Goal: Task Accomplishment & Management: Complete application form

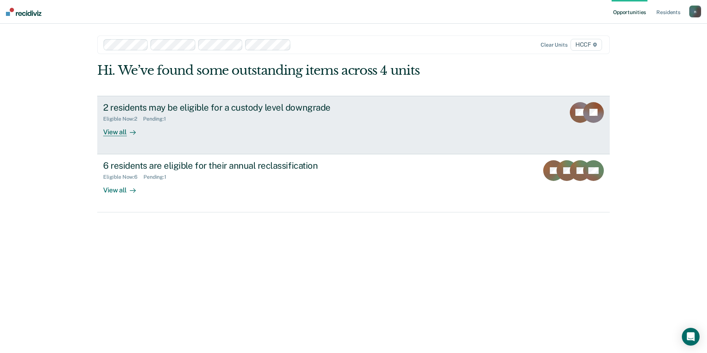
click at [204, 120] on div "Eligible Now : 2 Pending : 1" at bounding box center [233, 117] width 260 height 9
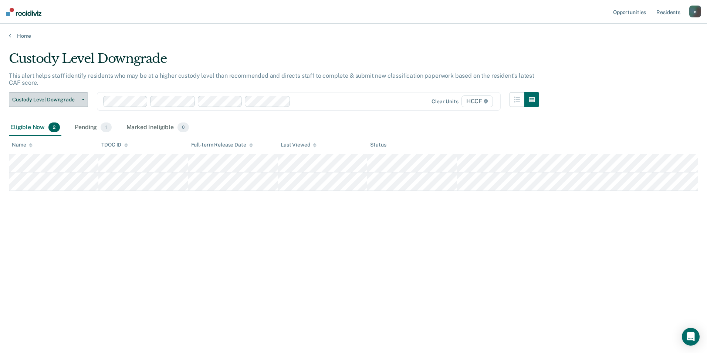
click at [76, 96] on span "Custody Level Downgrade" at bounding box center [45, 99] width 67 height 6
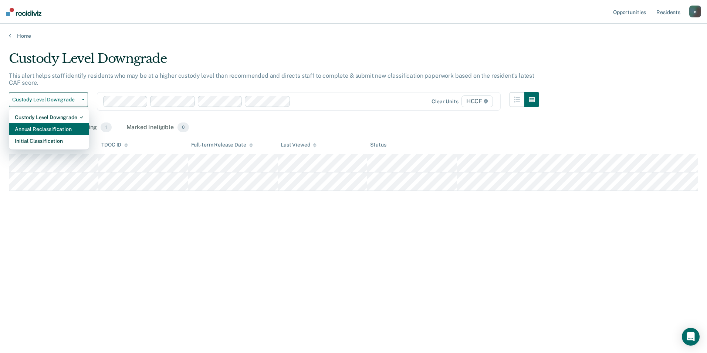
click at [74, 129] on div "Annual Reclassification" at bounding box center [49, 129] width 68 height 12
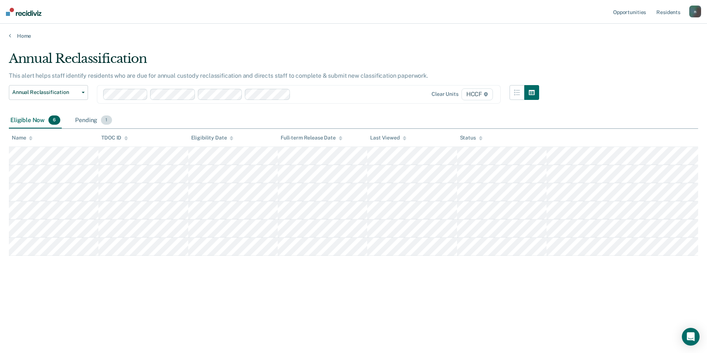
click at [98, 121] on div "Pending 1" at bounding box center [94, 120] width 40 height 16
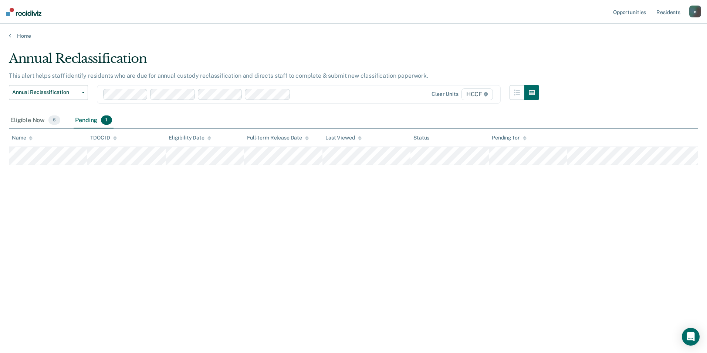
click at [41, 129] on th "Name" at bounding box center [48, 138] width 78 height 18
click at [41, 121] on div "Eligible Now 6" at bounding box center [35, 120] width 53 height 16
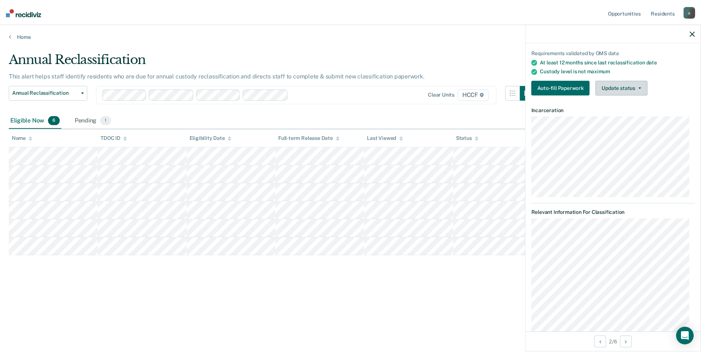
scroll to position [37, 0]
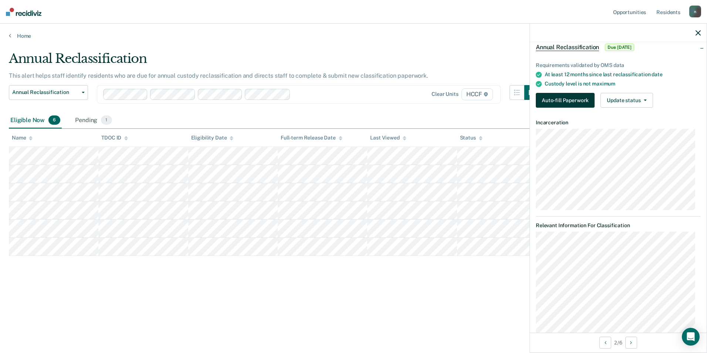
click at [584, 102] on button "Auto-fill Paperwork" at bounding box center [565, 100] width 59 height 15
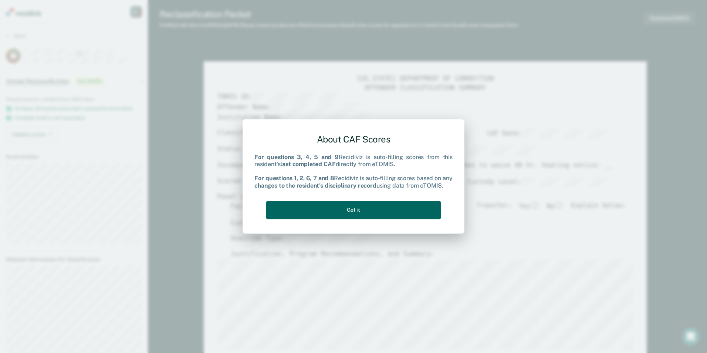
click at [352, 217] on button "Got it" at bounding box center [353, 210] width 175 height 18
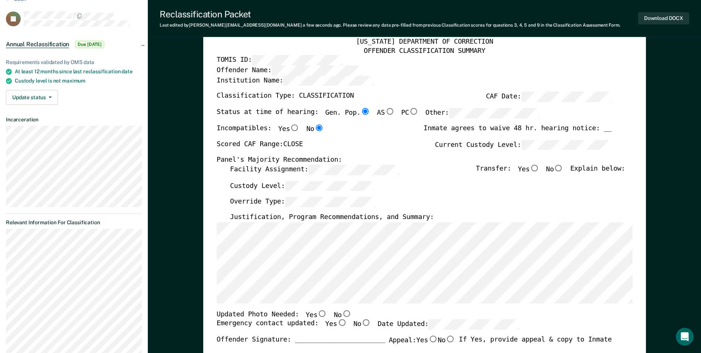
scroll to position [0, 4]
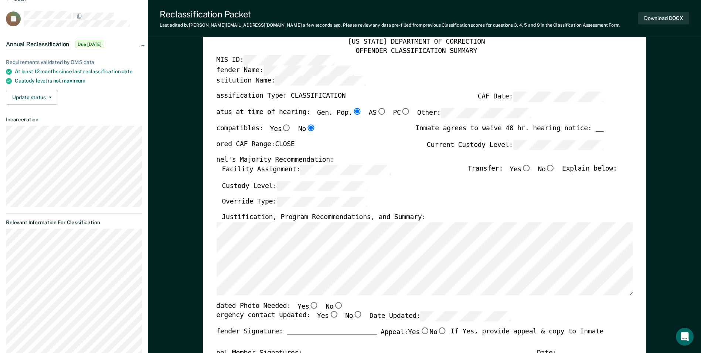
click at [211, 248] on div "TENNESSEE DEPARTMENT OF CORRECTION OFFENDER CLASSIFICATION SUMMARY TOMIS ID: Of…" at bounding box center [424, 312] width 443 height 577
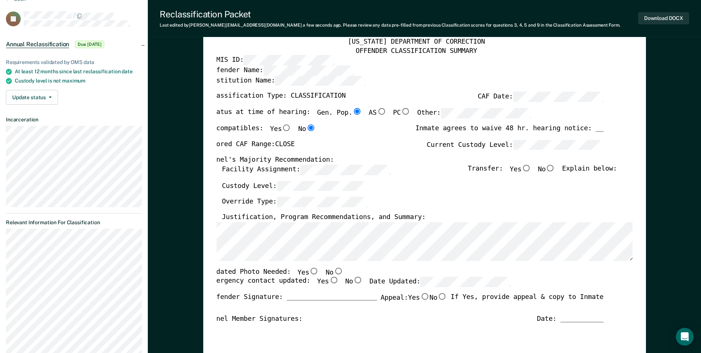
click at [450, 204] on div "Override Type:" at bounding box center [419, 205] width 395 height 16
click at [333, 270] on input "No" at bounding box center [338, 270] width 10 height 7
type textarea "x"
radio input "true"
click at [329, 280] on input "Yes" at bounding box center [334, 280] width 10 height 7
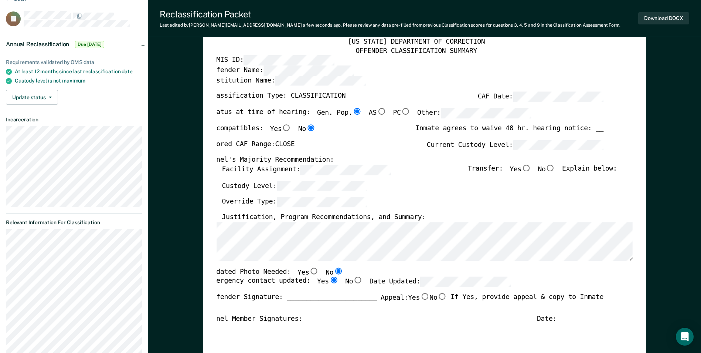
type textarea "x"
radio input "true"
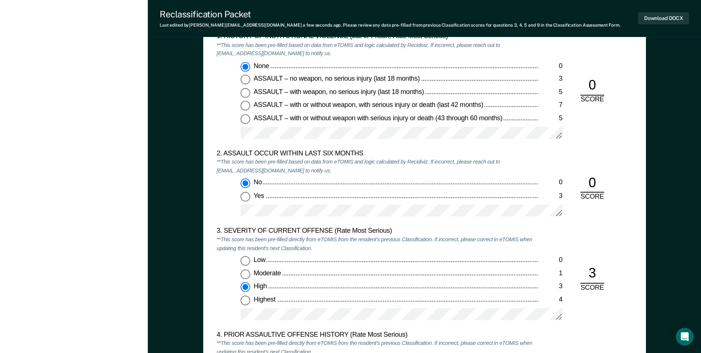
scroll to position [739, 0]
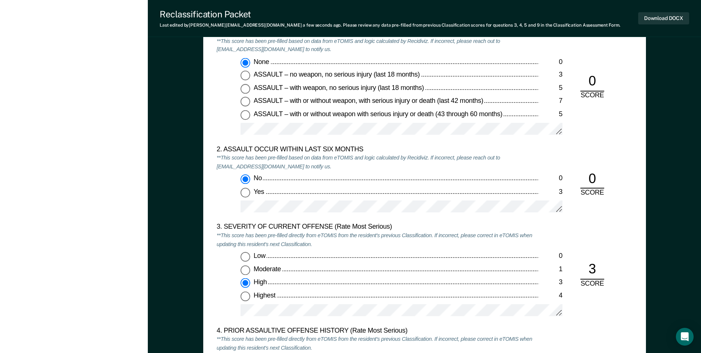
click at [411, 299] on div "Highest" at bounding box center [396, 295] width 285 height 9
click at [250, 299] on input "Highest 4" at bounding box center [246, 296] width 10 height 10
type textarea "x"
radio input "false"
radio input "true"
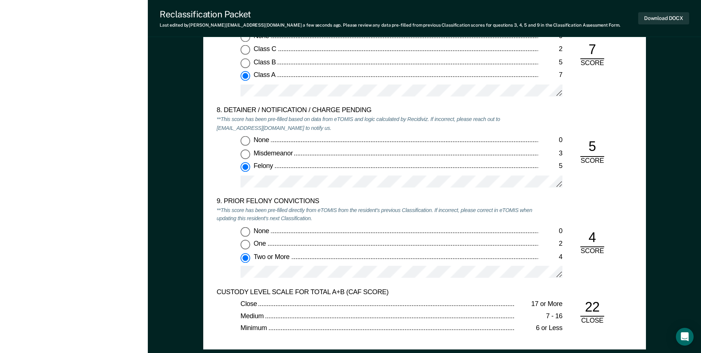
scroll to position [1553, 0]
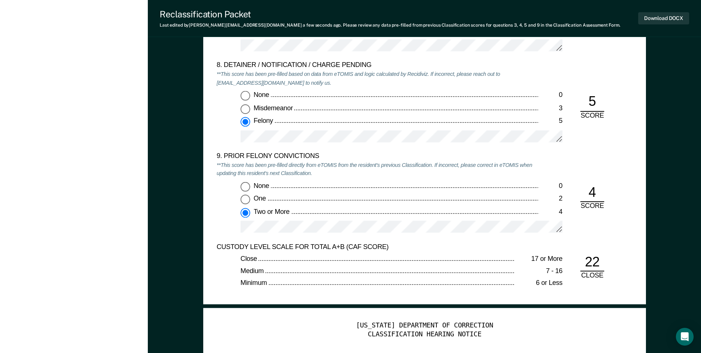
type textarea "x"
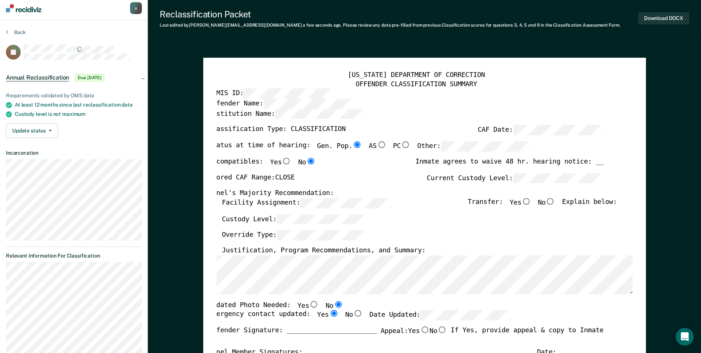
scroll to position [0, 0]
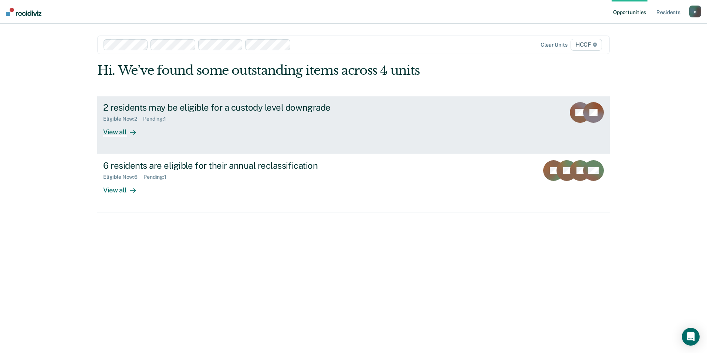
click at [155, 118] on div "Pending : 1" at bounding box center [157, 119] width 29 height 6
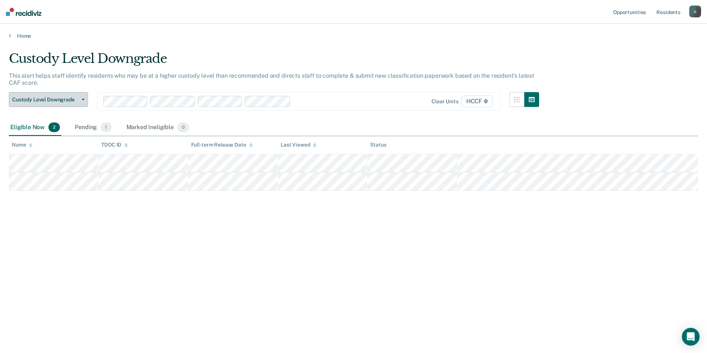
click at [60, 94] on button "Custody Level Downgrade" at bounding box center [48, 99] width 79 height 15
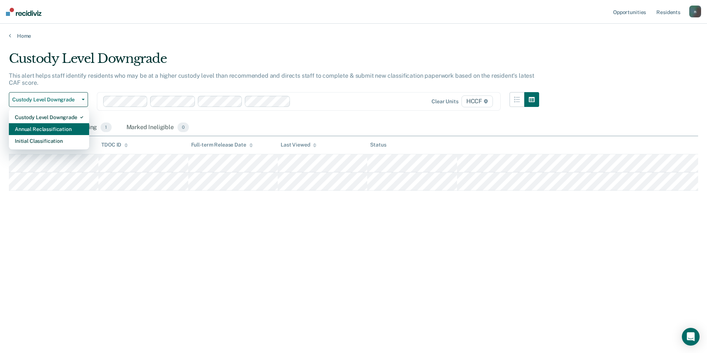
click at [40, 126] on div "Annual Reclassification" at bounding box center [49, 129] width 68 height 12
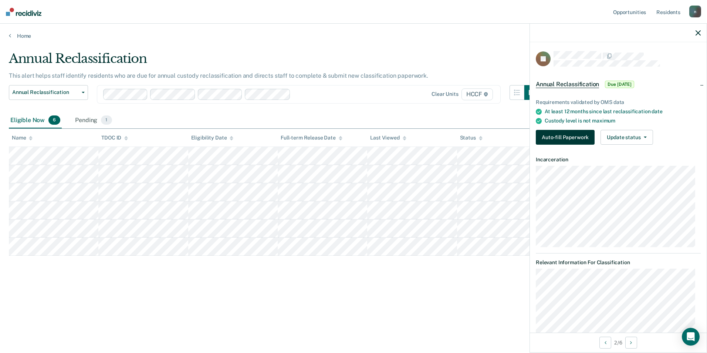
click at [580, 135] on button "Auto-fill Paperwork" at bounding box center [565, 137] width 59 height 15
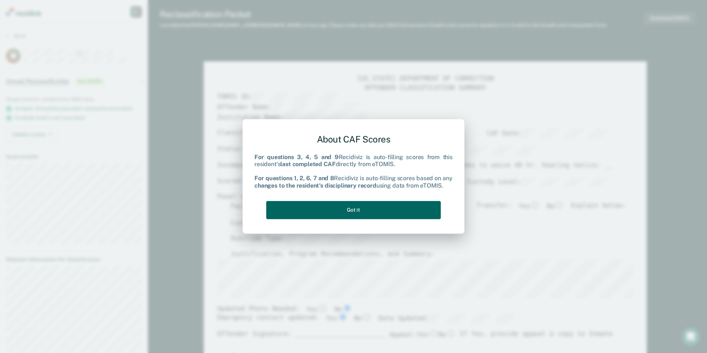
click at [326, 210] on button "Got it" at bounding box center [353, 210] width 175 height 18
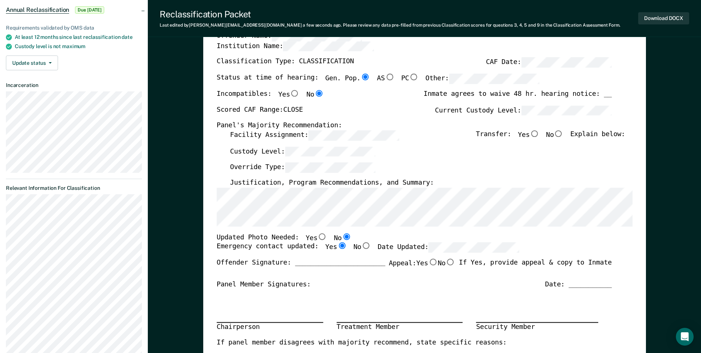
scroll to position [74, 0]
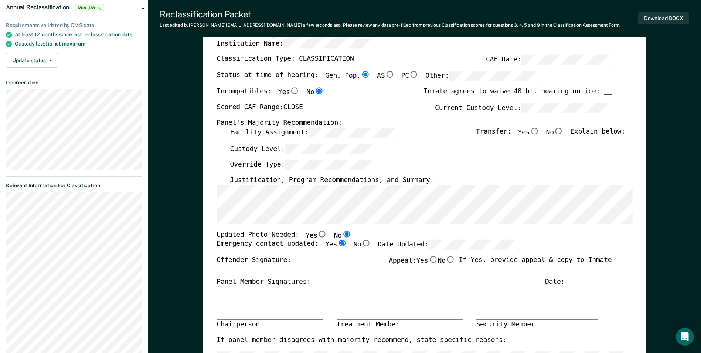
click at [340, 82] on div "Status at time of hearing: Gen. Pop. AS PC Other:" at bounding box center [378, 79] width 323 height 16
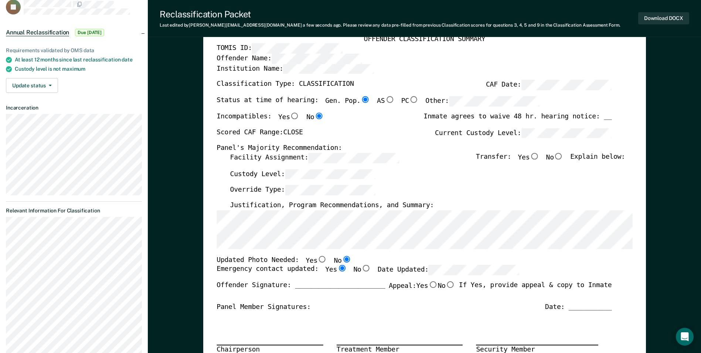
scroll to position [0, 0]
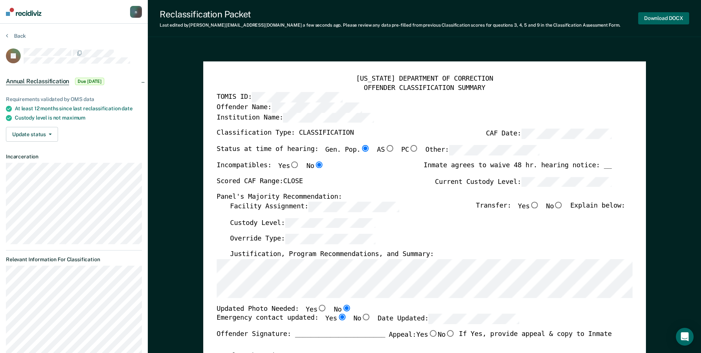
click at [668, 21] on button "Download DOCX" at bounding box center [664, 18] width 51 height 12
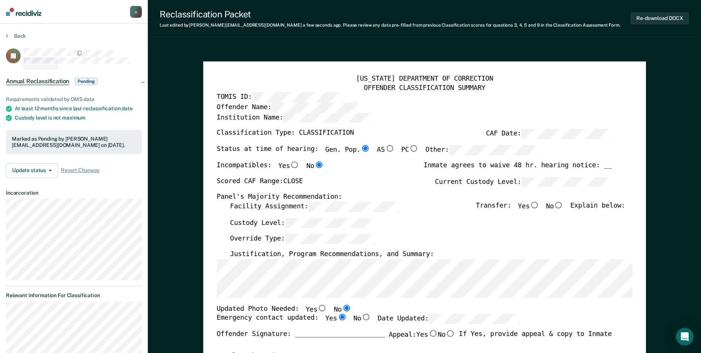
click at [16, 54] on icon at bounding box center [19, 53] width 23 height 23
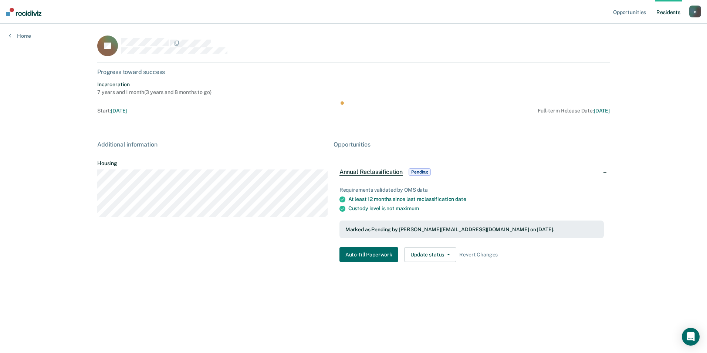
click at [31, 37] on div "Home" at bounding box center [20, 32] width 40 height 16
click at [27, 36] on link "Home" at bounding box center [20, 36] width 22 height 7
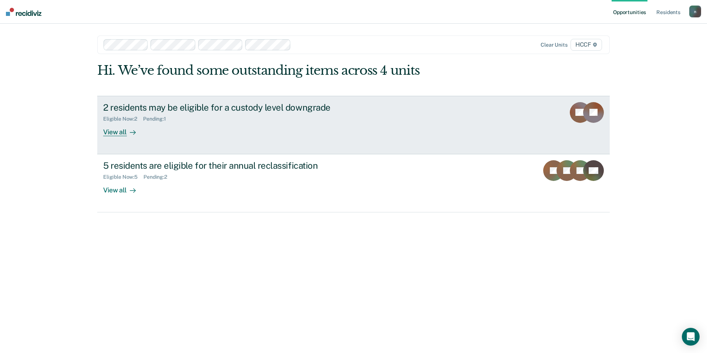
click at [365, 136] on div "2 residents may be eligible for a custody level downgrade Eligible Now : 2 Pend…" at bounding box center [241, 119] width 277 height 34
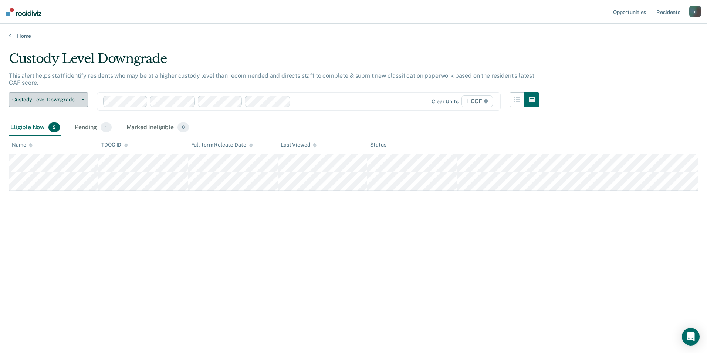
click at [73, 101] on span "Custody Level Downgrade" at bounding box center [45, 99] width 67 height 6
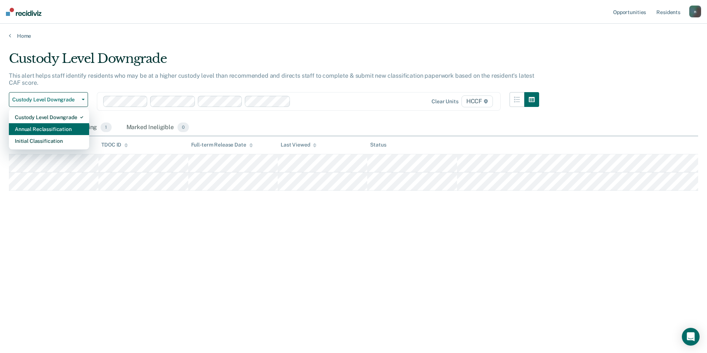
click at [58, 128] on div "Annual Reclassification" at bounding box center [49, 129] width 68 height 12
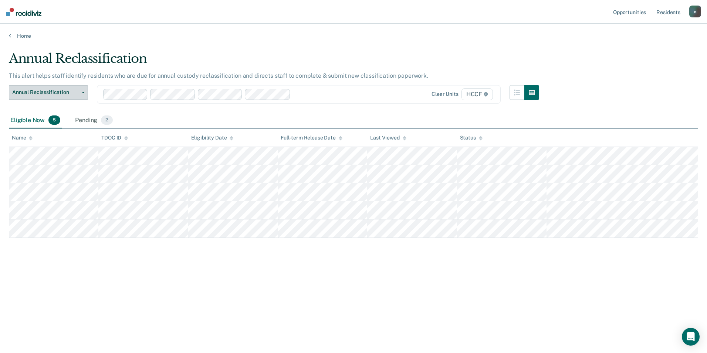
click at [43, 89] on span "Annual Reclassification" at bounding box center [45, 92] width 67 height 6
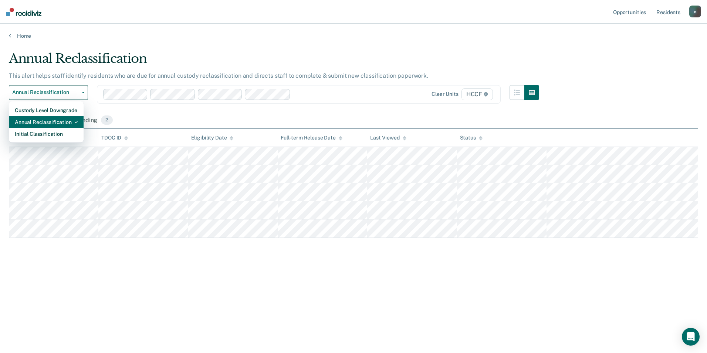
click at [47, 120] on div "Annual Reclassification" at bounding box center [46, 122] width 63 height 12
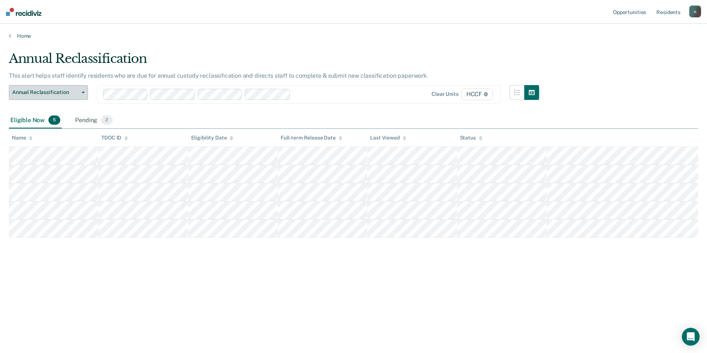
click at [68, 91] on span "Annual Reclassification" at bounding box center [45, 92] width 67 height 6
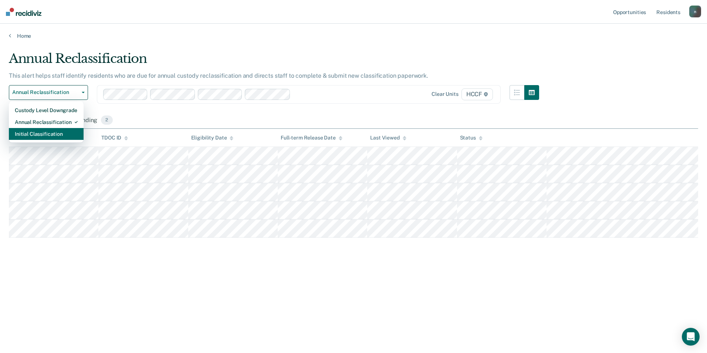
click at [65, 131] on div "Initial Classification" at bounding box center [46, 134] width 63 height 12
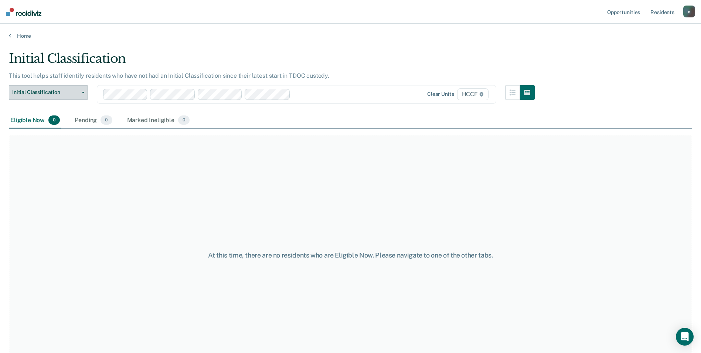
click at [68, 92] on span "Initial Classification" at bounding box center [45, 92] width 67 height 6
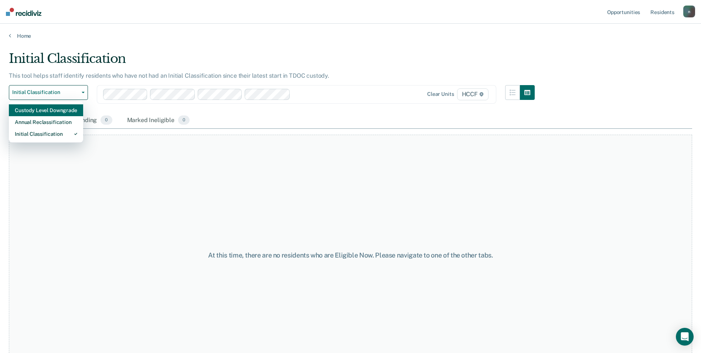
click at [59, 111] on div "Custody Level Downgrade" at bounding box center [46, 110] width 62 height 12
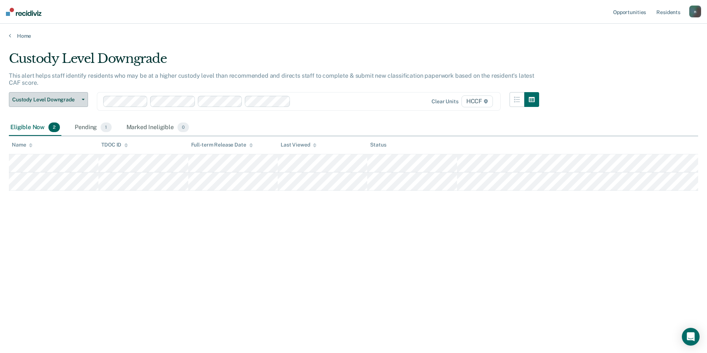
click at [67, 99] on span "Custody Level Downgrade" at bounding box center [45, 99] width 67 height 6
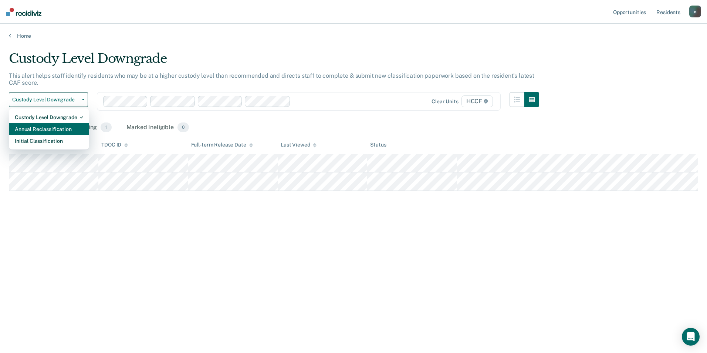
click at [66, 125] on div "Annual Reclassification" at bounding box center [49, 129] width 68 height 12
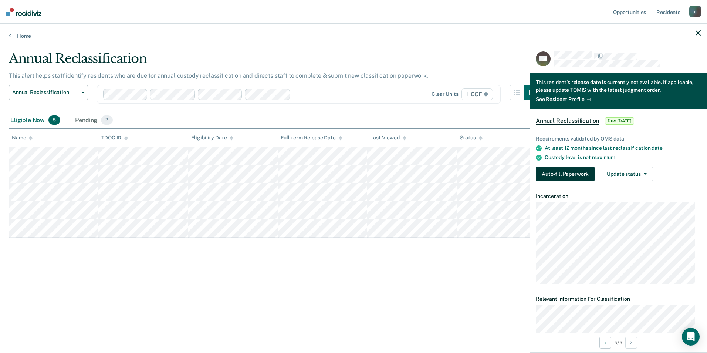
click at [565, 170] on button "Auto-fill Paperwork" at bounding box center [565, 173] width 59 height 15
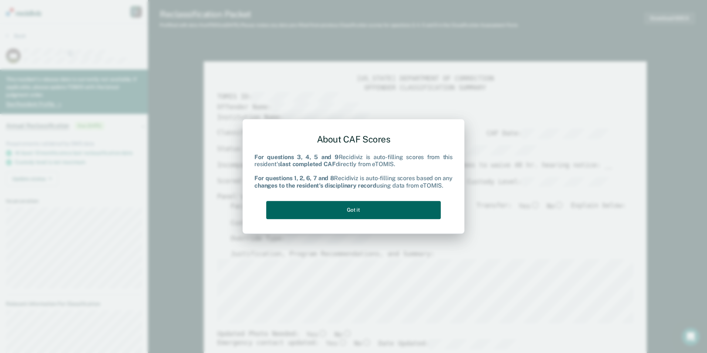
click at [423, 205] on button "Got it" at bounding box center [353, 210] width 175 height 18
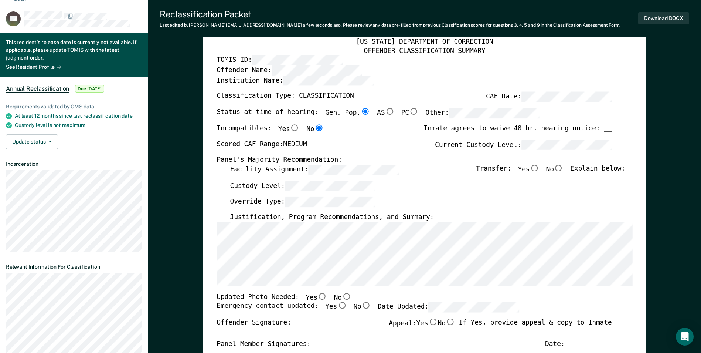
scroll to position [0, 4]
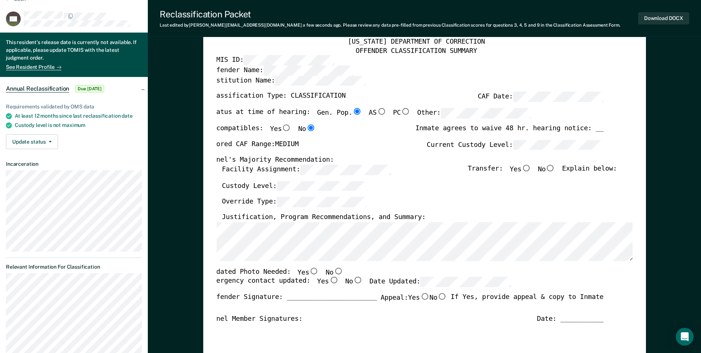
click at [333, 269] on input "No" at bounding box center [338, 270] width 10 height 7
type textarea "x"
radio input "true"
click at [329, 281] on input "Yes" at bounding box center [334, 280] width 10 height 7
type textarea "x"
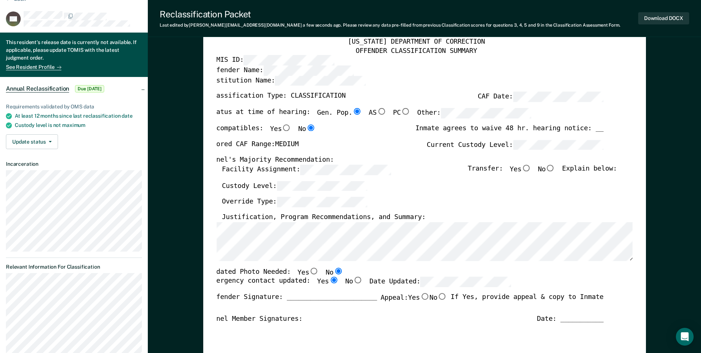
radio input "true"
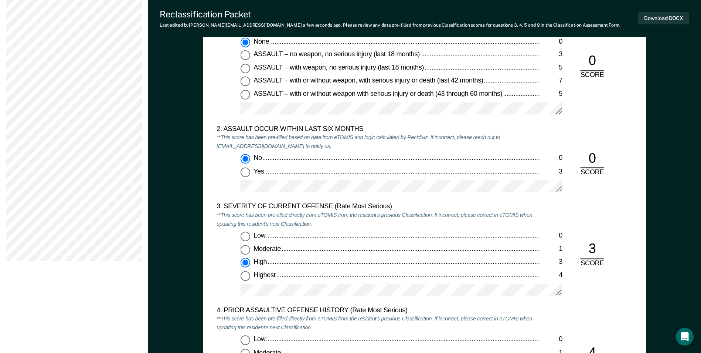
scroll to position [776, 0]
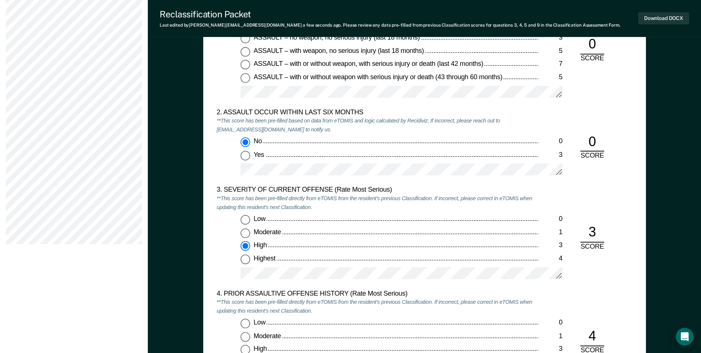
click at [318, 260] on div "Highest" at bounding box center [396, 258] width 285 height 9
click at [250, 260] on input "Highest 4" at bounding box center [246, 259] width 10 height 10
type textarea "x"
radio input "false"
radio input "true"
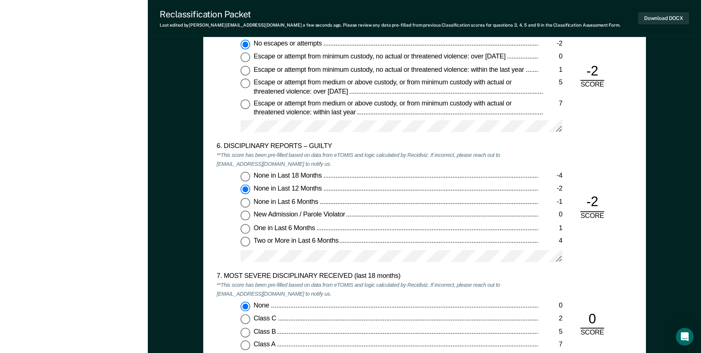
scroll to position [1220, 0]
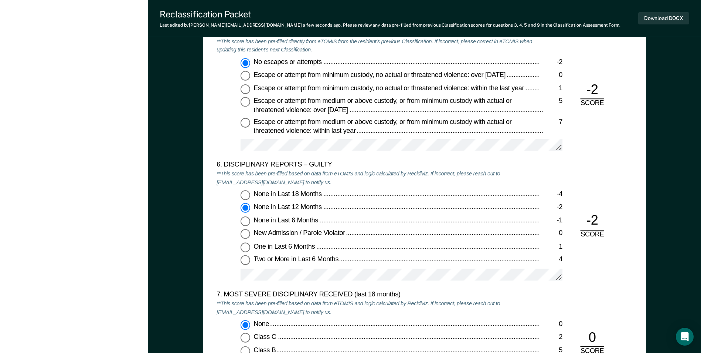
click at [304, 193] on span "None in Last 18 Months" at bounding box center [289, 193] width 70 height 7
click at [250, 193] on input "None in Last 18 Months -4" at bounding box center [246, 195] width 10 height 10
type textarea "x"
radio input "true"
radio input "false"
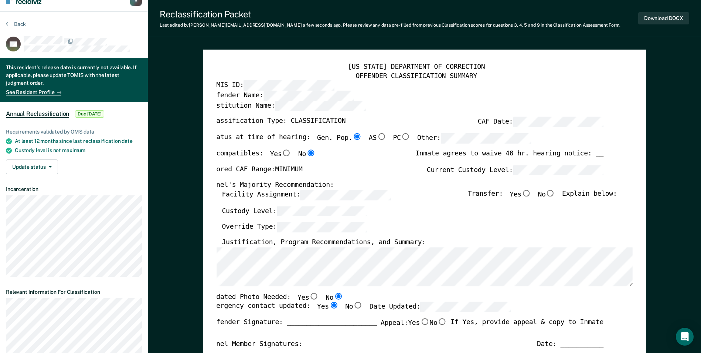
scroll to position [0, 0]
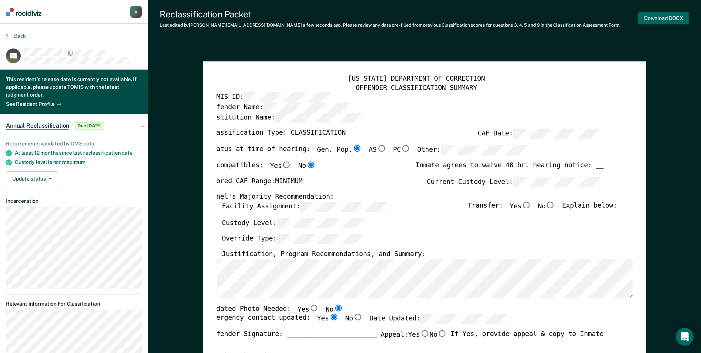
click at [647, 15] on button "Download DOCX" at bounding box center [664, 18] width 51 height 12
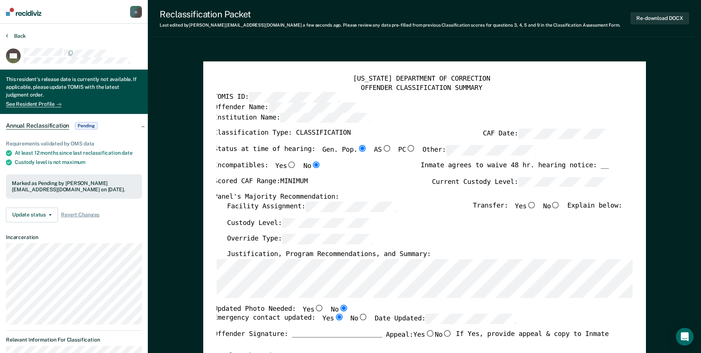
click at [10, 34] on button "Back" at bounding box center [16, 36] width 20 height 7
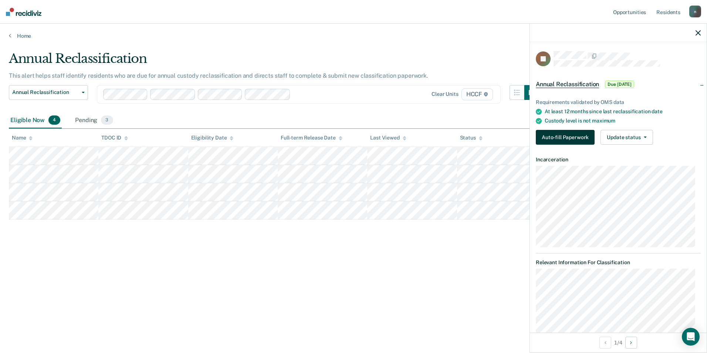
click at [564, 131] on button "Auto-fill Paperwork" at bounding box center [565, 137] width 59 height 15
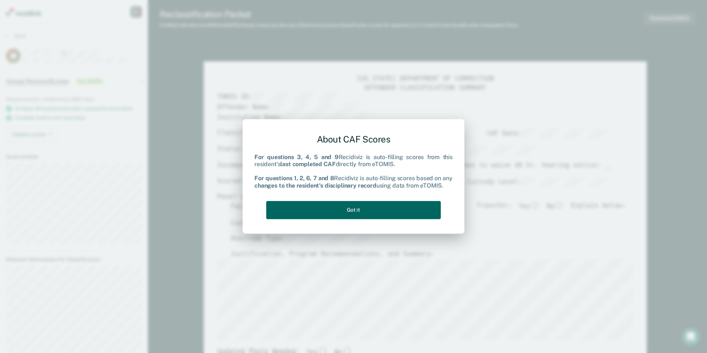
click at [367, 202] on button "Got it" at bounding box center [353, 210] width 175 height 18
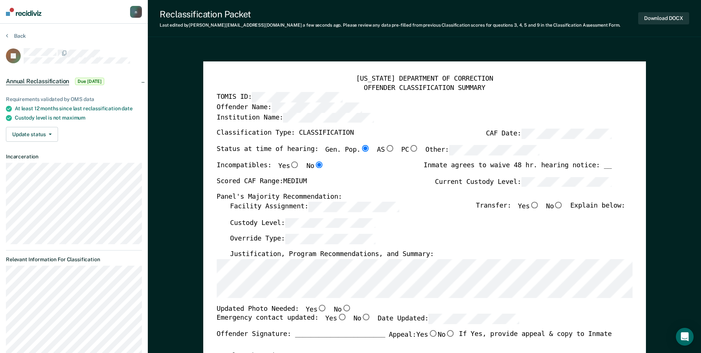
click at [319, 306] on input "Yes" at bounding box center [323, 307] width 10 height 7
type textarea "x"
radio input "true"
click at [318, 306] on input "Yes" at bounding box center [323, 307] width 10 height 7
click at [420, 301] on div "[US_STATE] DEPARTMENT OF CORRECTION OFFENDER CLASSIFICATION SUMMARY TOMIS ID: O…" at bounding box center [425, 328] width 416 height 507
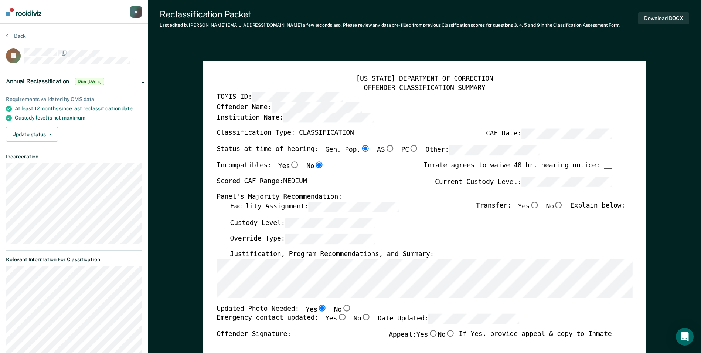
click at [337, 319] on input "Yes" at bounding box center [342, 317] width 10 height 7
type textarea "x"
radio input "true"
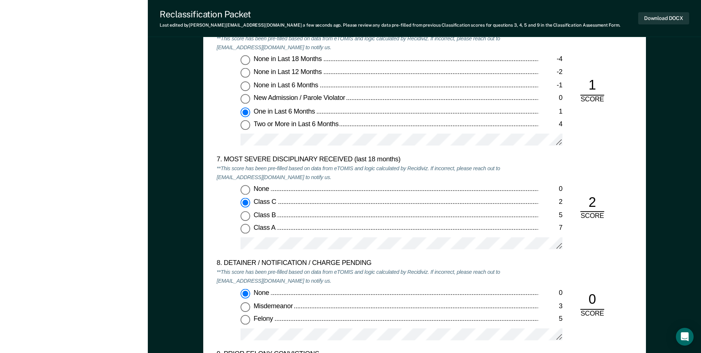
scroll to position [1368, 0]
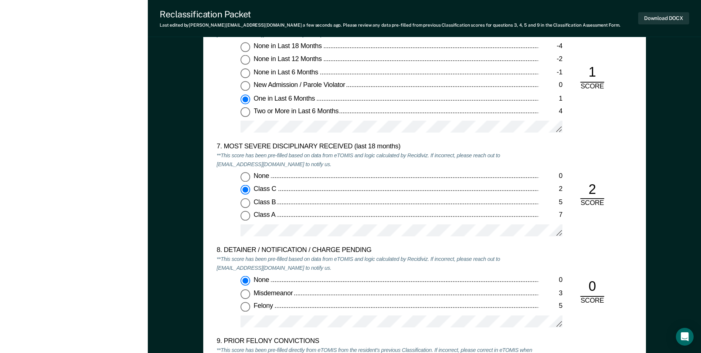
click at [365, 220] on div "None 0 Class C 2 Class B 5 Class A 7" at bounding box center [378, 207] width 322 height 71
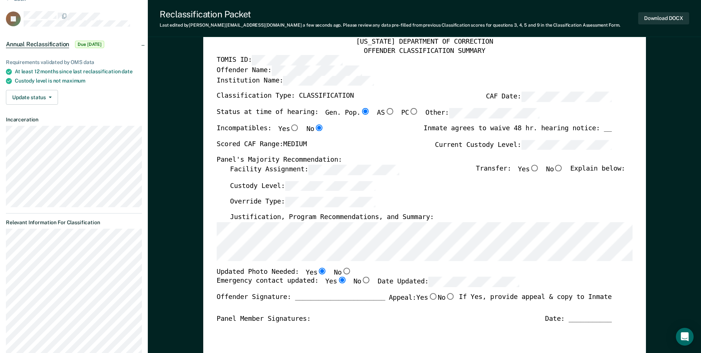
scroll to position [0, 0]
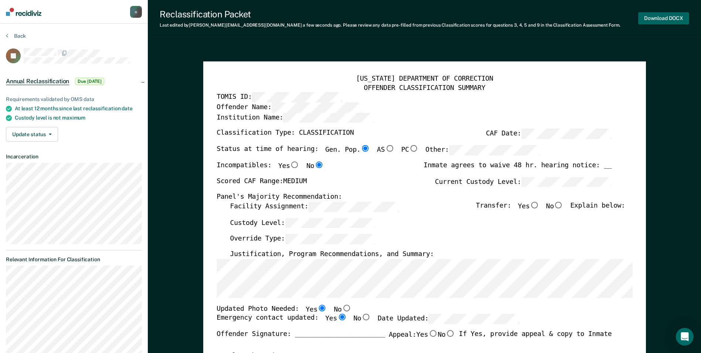
click at [670, 21] on button "Download DOCX" at bounding box center [664, 18] width 51 height 12
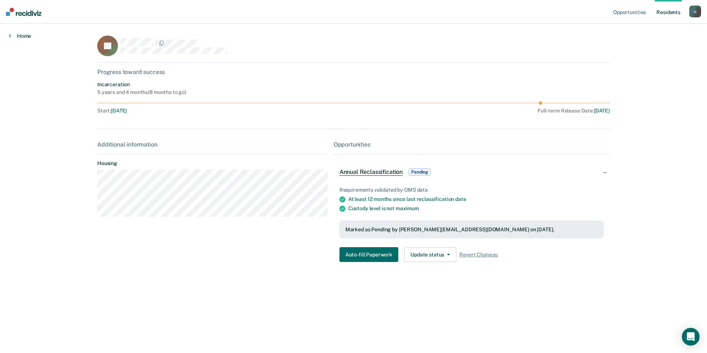
click at [24, 35] on link "Home" at bounding box center [20, 36] width 22 height 7
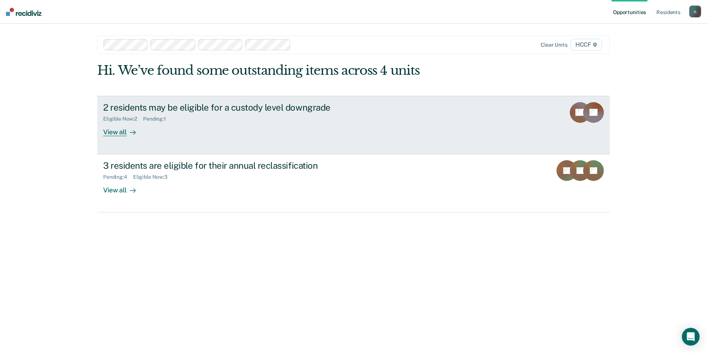
click at [176, 109] on div "2 residents may be eligible for a custody level downgrade" at bounding box center [233, 107] width 260 height 11
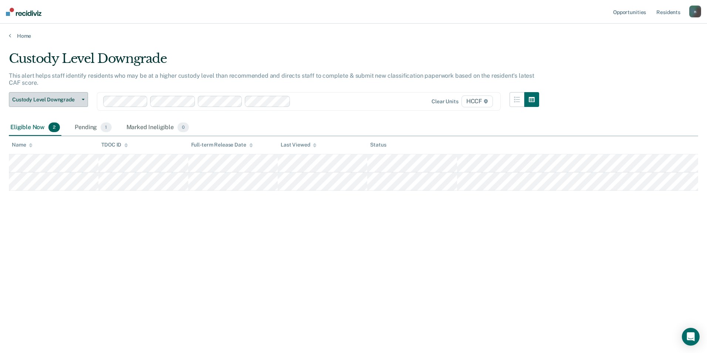
click at [71, 98] on span "Custody Level Downgrade" at bounding box center [45, 99] width 67 height 6
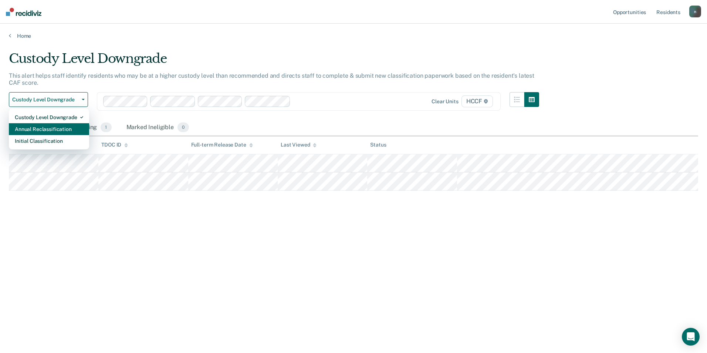
click at [72, 128] on div "Annual Reclassification" at bounding box center [49, 129] width 68 height 12
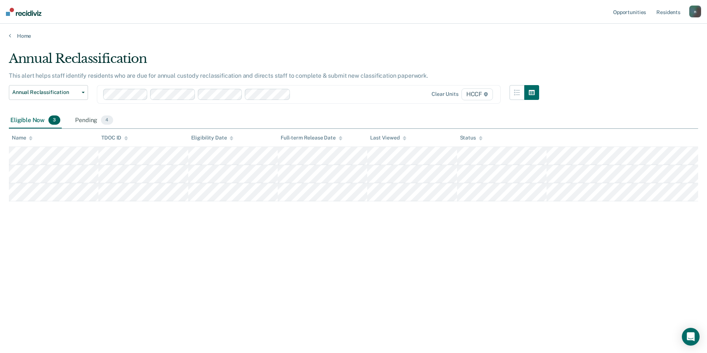
click at [481, 275] on div "Annual Reclassification This alert helps staff identify residents who are due f…" at bounding box center [353, 174] width 689 height 246
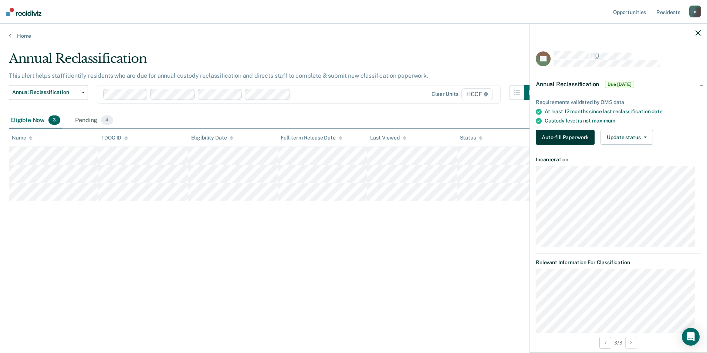
click at [576, 143] on button "Auto-fill Paperwork" at bounding box center [565, 137] width 59 height 15
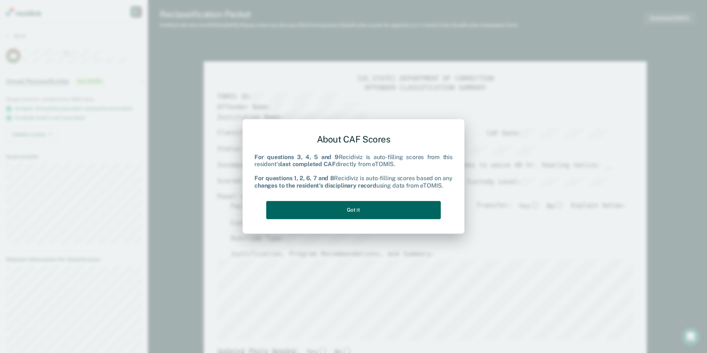
click at [393, 213] on button "Got it" at bounding box center [353, 210] width 175 height 18
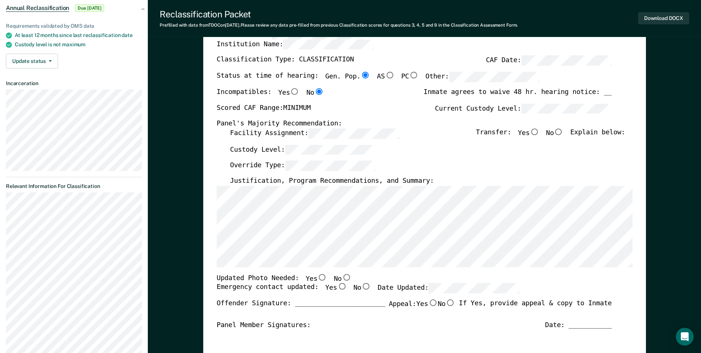
scroll to position [74, 0]
click at [318, 273] on input "Yes" at bounding box center [323, 276] width 10 height 7
type textarea "x"
radio input "true"
click at [337, 285] on input "Yes" at bounding box center [342, 285] width 10 height 7
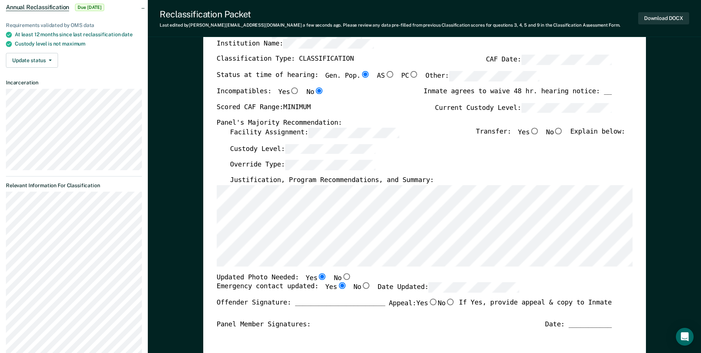
type textarea "x"
radio input "true"
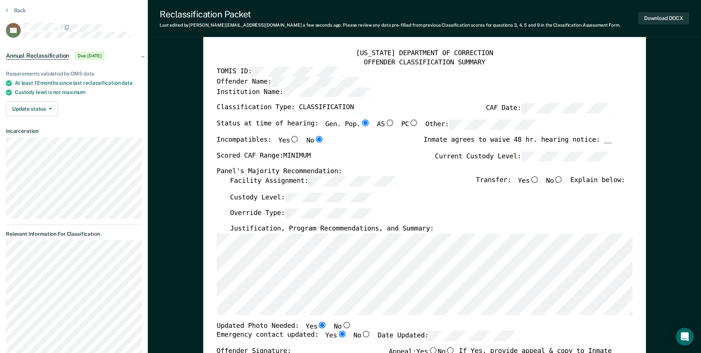
scroll to position [0, 0]
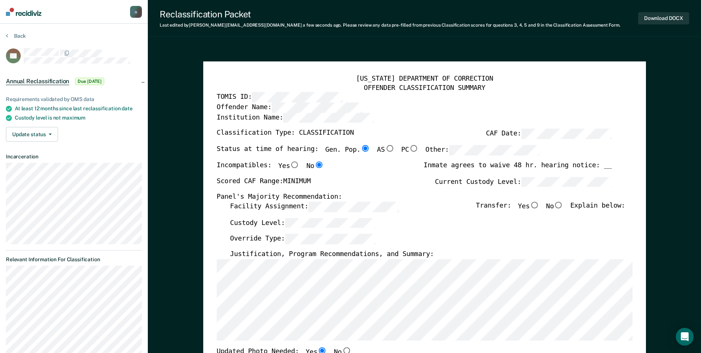
click at [410, 196] on div "Panel's Majority Recommendation:" at bounding box center [414, 197] width 395 height 9
click at [516, 175] on div "[US_STATE] DEPARTMENT OF CORRECTION OFFENDER CLASSIFICATION SUMMARY TOMIS ID: O…" at bounding box center [425, 349] width 416 height 549
click at [275, 223] on label "Custody Level:" at bounding box center [303, 223] width 146 height 10
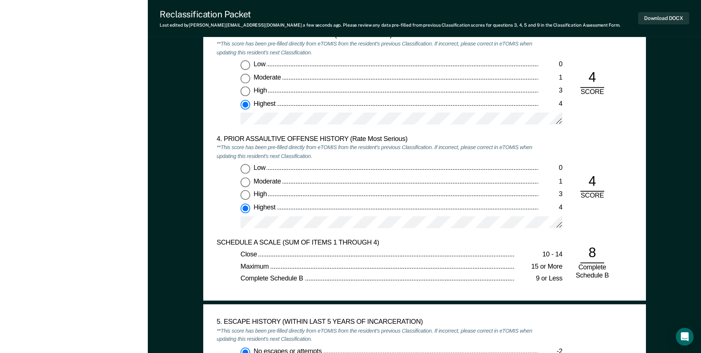
scroll to position [924, 0]
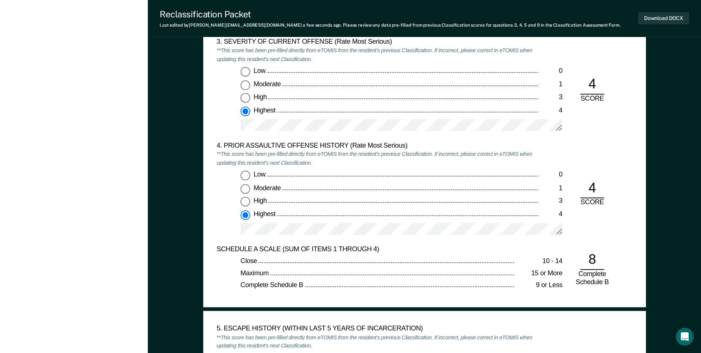
click at [207, 115] on div "[US_STATE] DEPARTMENT OF CORRECTION CLASSIFICATION CUSTODY ASSESSMENT INSTITUTI…" at bounding box center [424, 12] width 443 height 589
click at [661, 23] on button "Download DOCX" at bounding box center [664, 18] width 51 height 12
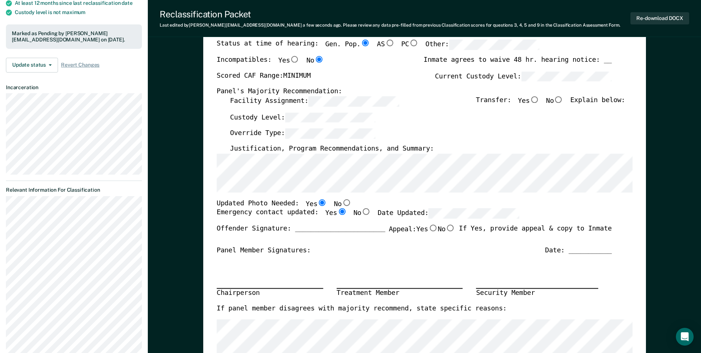
scroll to position [0, 0]
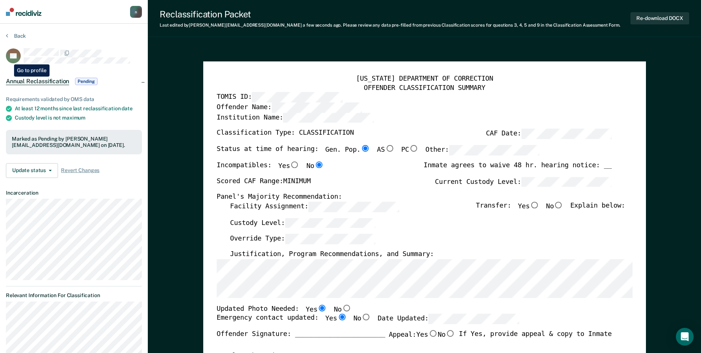
click at [9, 59] on rect at bounding box center [13, 55] width 15 height 15
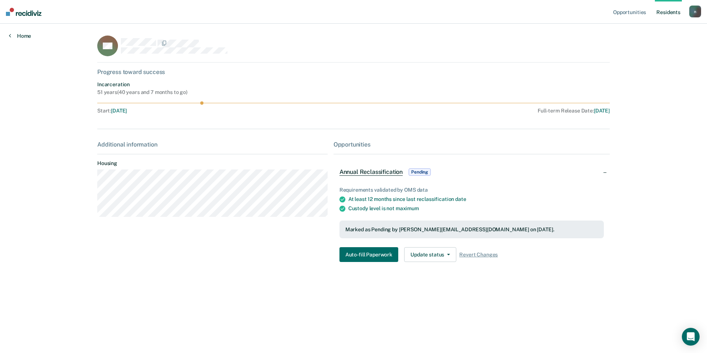
click at [26, 38] on link "Home" at bounding box center [20, 36] width 22 height 7
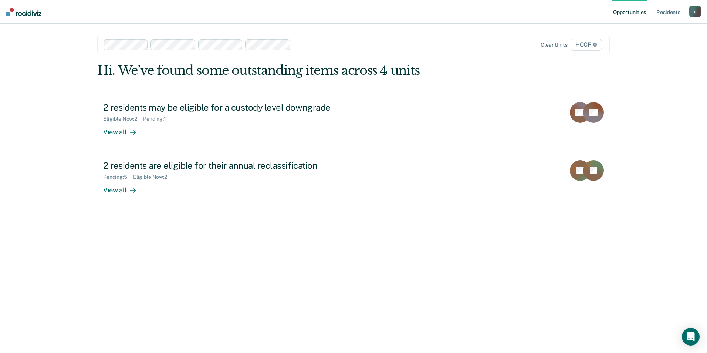
click at [125, 90] on div "Hi. We’ve found some outstanding items across 4 units 2 residents may be eligib…" at bounding box center [353, 137] width 512 height 149
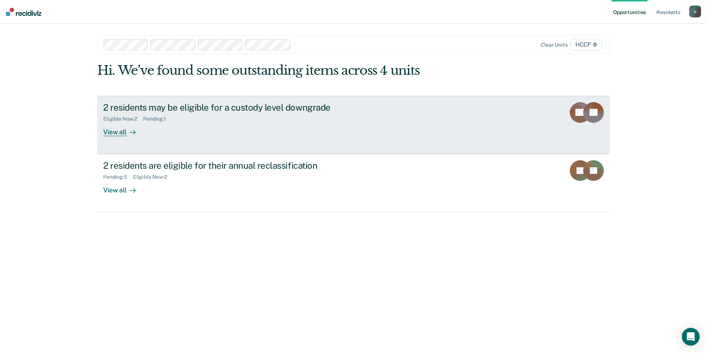
click at [136, 105] on div "2 residents may be eligible for a custody level downgrade" at bounding box center [233, 107] width 260 height 11
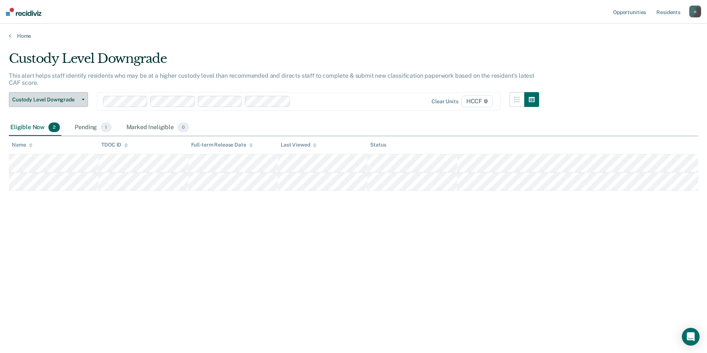
click at [72, 105] on button "Custody Level Downgrade" at bounding box center [48, 99] width 79 height 15
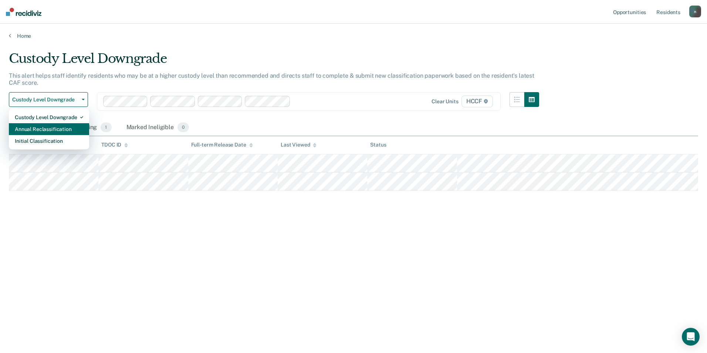
click at [56, 128] on div "Annual Reclassification" at bounding box center [49, 129] width 68 height 12
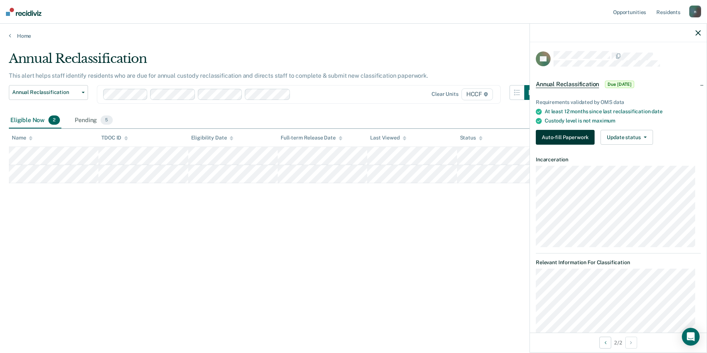
click at [575, 132] on button "Auto-fill Paperwork" at bounding box center [565, 137] width 59 height 15
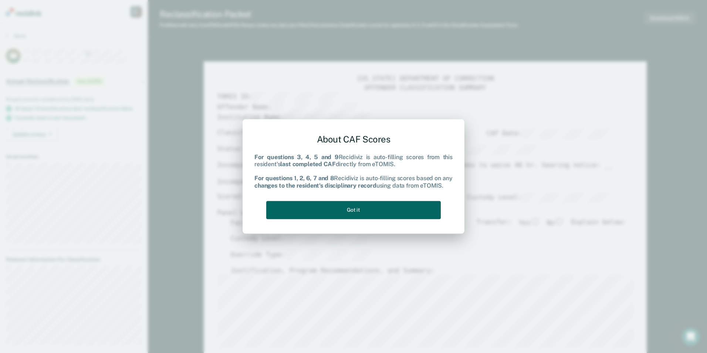
click at [294, 203] on button "Got it" at bounding box center [353, 210] width 175 height 18
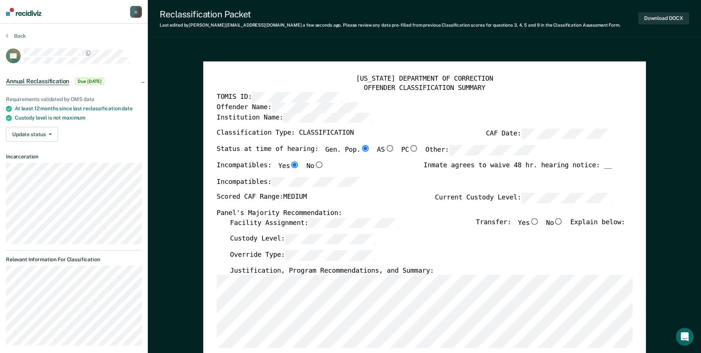
scroll to position [37, 0]
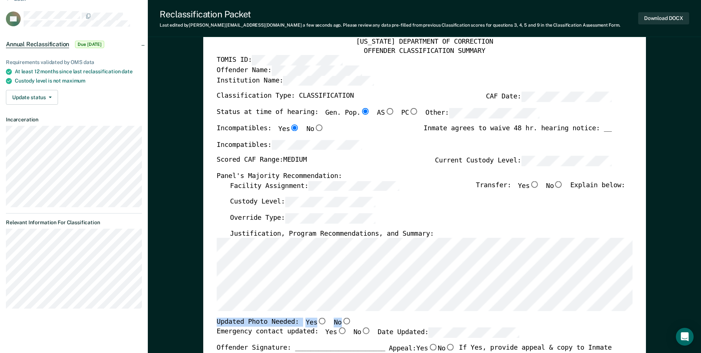
click at [236, 287] on div "[US_STATE] DEPARTMENT OF CORRECTION OFFENDER CLASSIFICATION SUMMARY TOMIS ID: O…" at bounding box center [425, 317] width 416 height 558
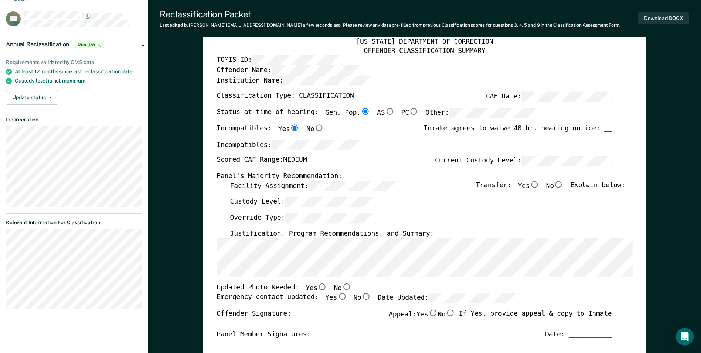
click at [216, 252] on div "[US_STATE] DEPARTMENT OF CORRECTION OFFENDER CLASSIFICATION SUMMARY TOMIS ID: O…" at bounding box center [424, 312] width 443 height 577
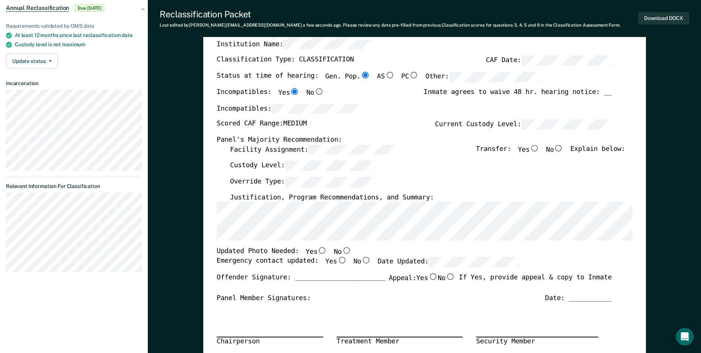
scroll to position [74, 0]
click at [318, 250] on input "Yes" at bounding box center [323, 250] width 10 height 7
type textarea "x"
radio input "true"
click at [337, 261] on input "Yes" at bounding box center [342, 259] width 10 height 7
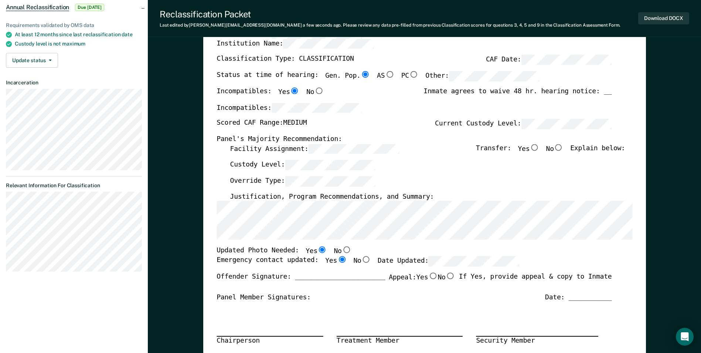
type textarea "x"
radio input "true"
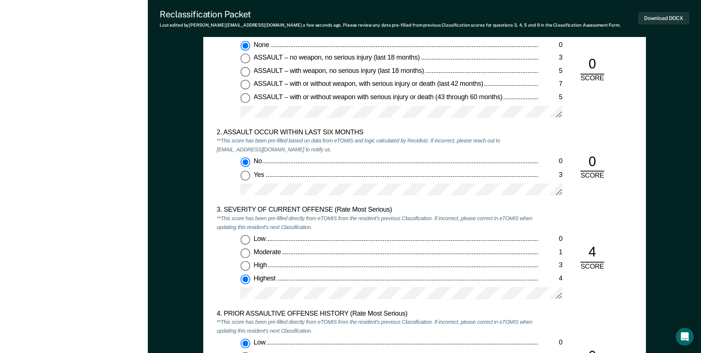
scroll to position [813, 0]
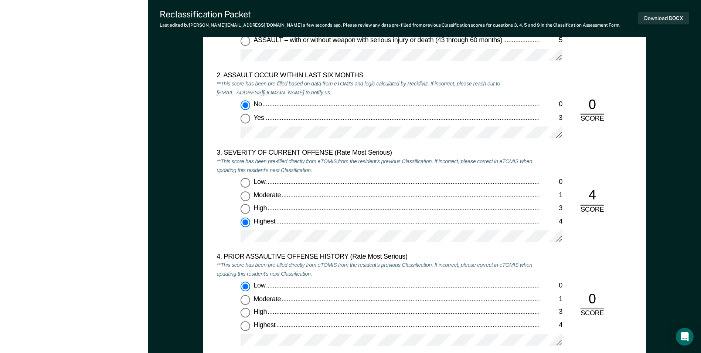
click at [313, 244] on div at bounding box center [402, 239] width 322 height 18
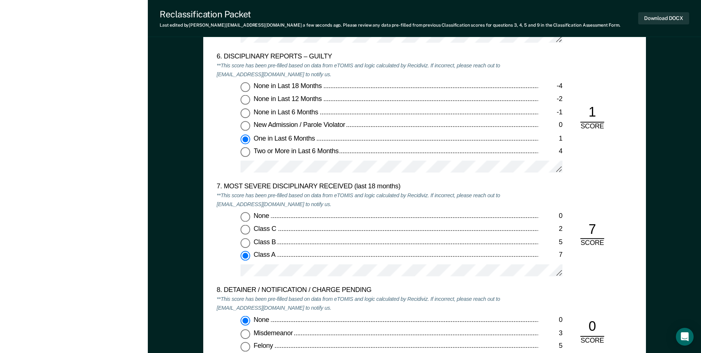
scroll to position [1331, 0]
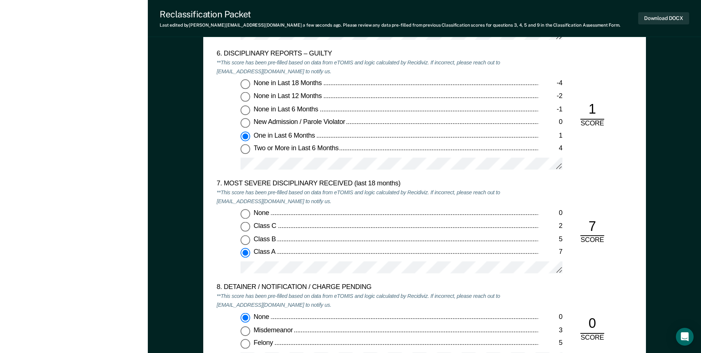
click at [279, 287] on div "5. ESCAPE HISTORY (WITHIN LAST 5 YEARS OF INCARCERATION) **This score has been …" at bounding box center [425, 190] width 416 height 547
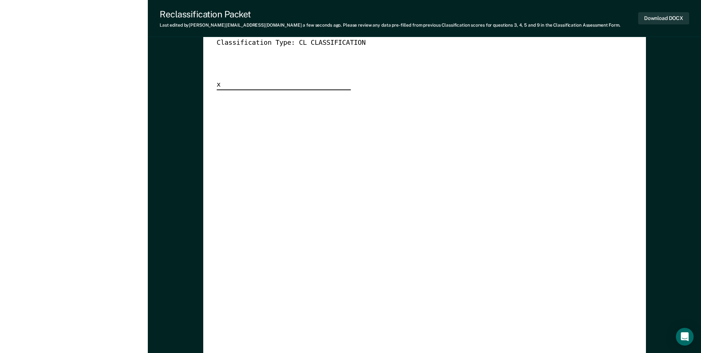
scroll to position [1996, 0]
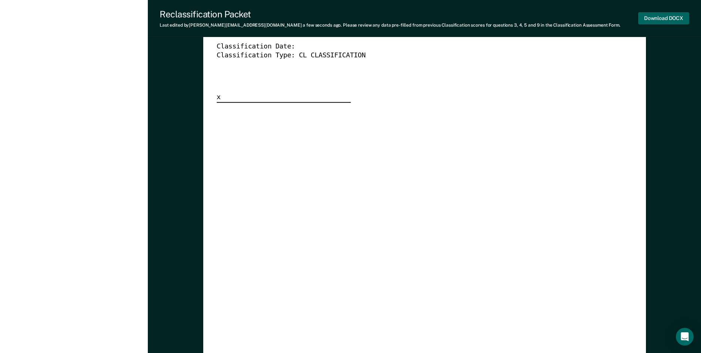
click at [655, 21] on button "Download DOCX" at bounding box center [664, 18] width 51 height 12
type textarea "x"
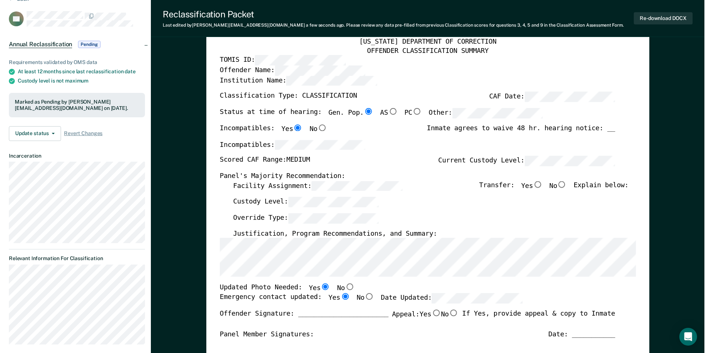
scroll to position [0, 0]
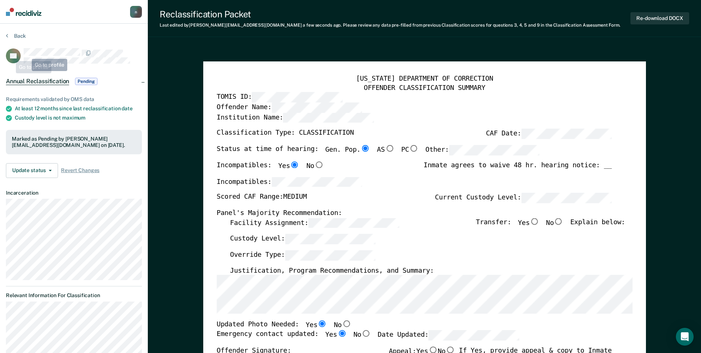
click at [1, 57] on section "Back CE Annual Reclassification Pending Requirements validated by OMS data At l…" at bounding box center [74, 210] width 148 height 372
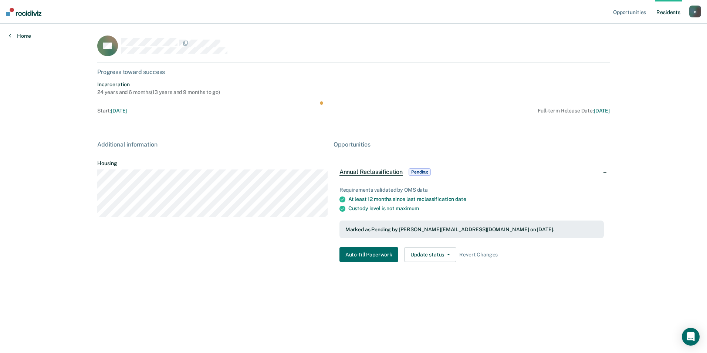
click at [16, 38] on link "Home" at bounding box center [20, 36] width 22 height 7
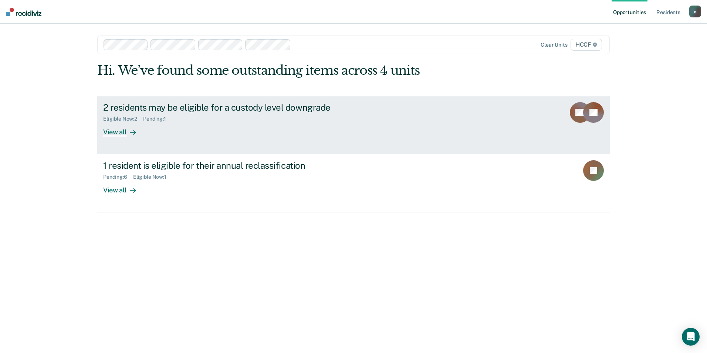
click at [169, 113] on div "Eligible Now : 2 Pending : 1" at bounding box center [233, 117] width 260 height 9
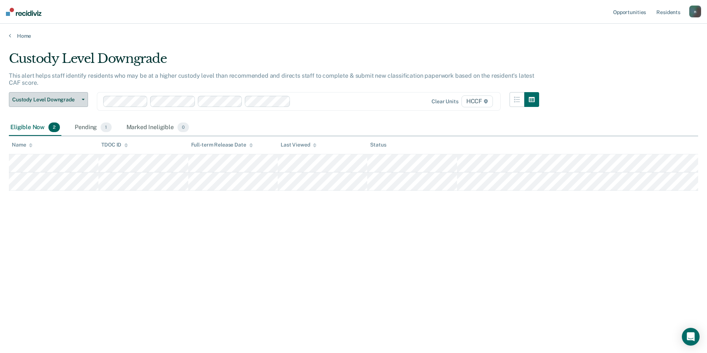
click at [78, 98] on span "Custody Level Downgrade" at bounding box center [45, 99] width 67 height 6
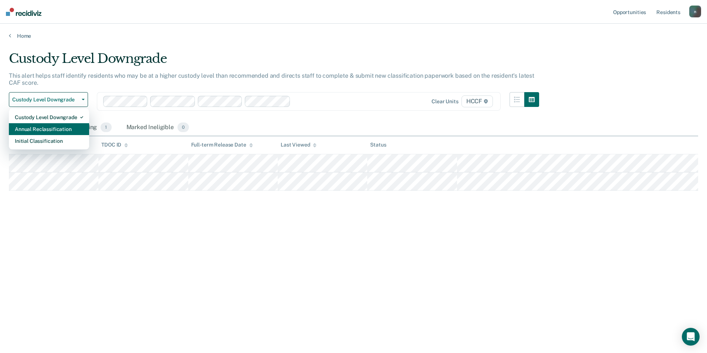
click at [60, 132] on div "Annual Reclassification" at bounding box center [49, 129] width 68 height 12
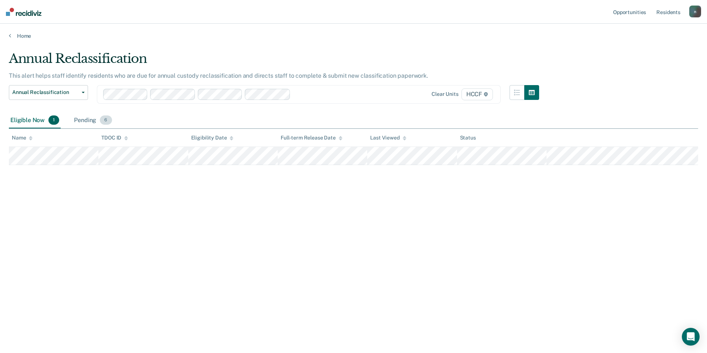
click at [100, 116] on div "Pending 6" at bounding box center [92, 120] width 41 height 16
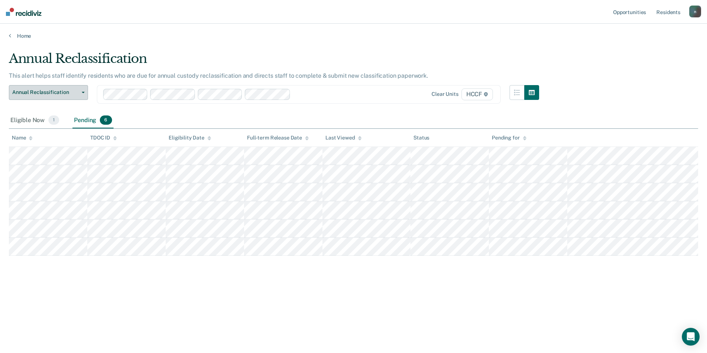
click at [80, 94] on button "Annual Reclassification" at bounding box center [48, 92] width 79 height 15
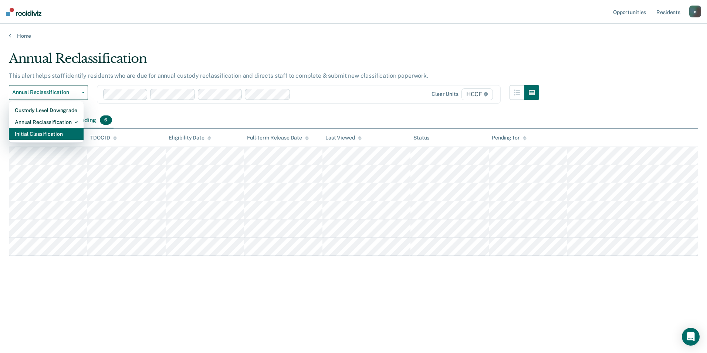
click at [48, 129] on div "Initial Classification" at bounding box center [46, 134] width 63 height 12
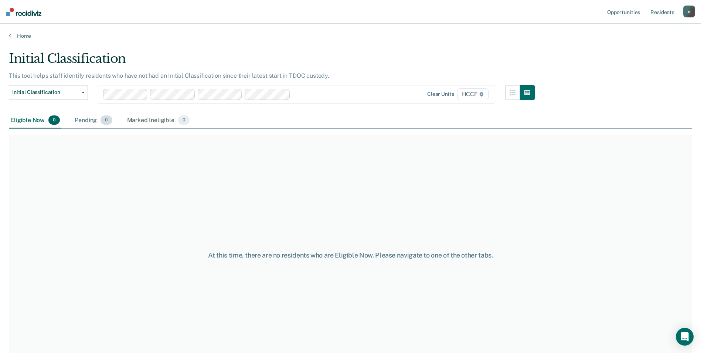
click at [103, 124] on span "0" at bounding box center [106, 120] width 11 height 10
click at [137, 121] on div "Marked Ineligible 0" at bounding box center [159, 120] width 66 height 16
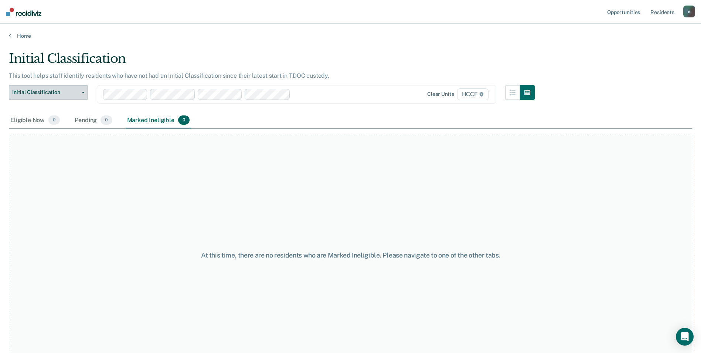
click at [75, 98] on button "Initial Classification" at bounding box center [48, 92] width 79 height 15
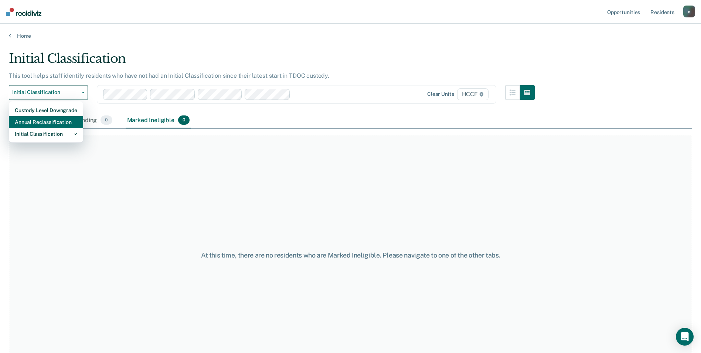
click at [55, 120] on div "Annual Reclassification" at bounding box center [46, 122] width 62 height 12
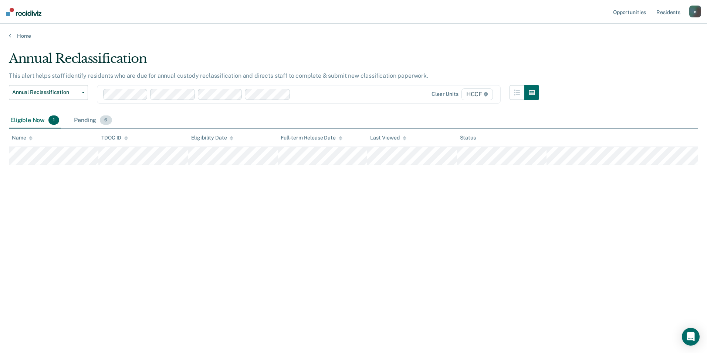
click at [89, 118] on div "Pending 6" at bounding box center [92, 120] width 41 height 16
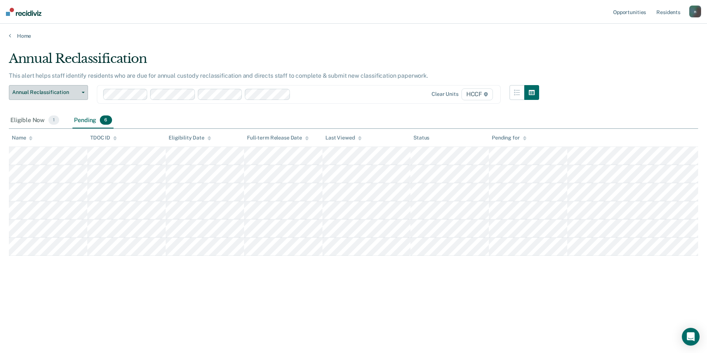
click at [70, 90] on span "Annual Reclassification" at bounding box center [45, 92] width 67 height 6
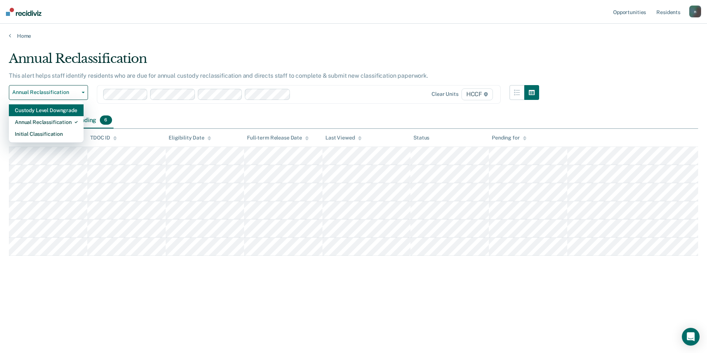
click at [69, 108] on div "Custody Level Downgrade" at bounding box center [46, 110] width 63 height 12
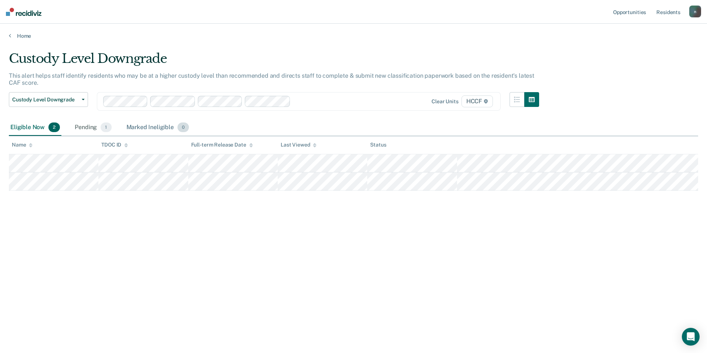
click at [162, 129] on div "Marked Ineligible 0" at bounding box center [158, 127] width 66 height 16
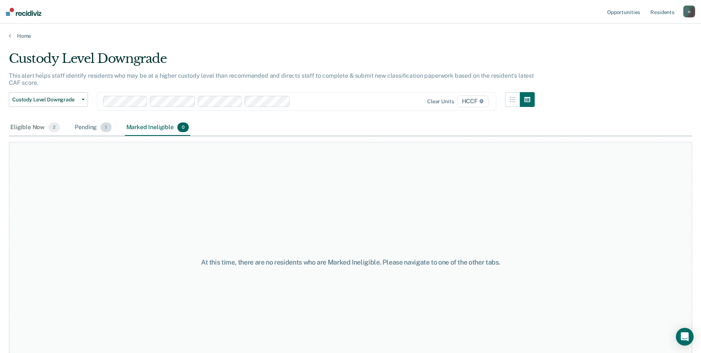
click at [93, 127] on div "Pending 1" at bounding box center [93, 127] width 40 height 16
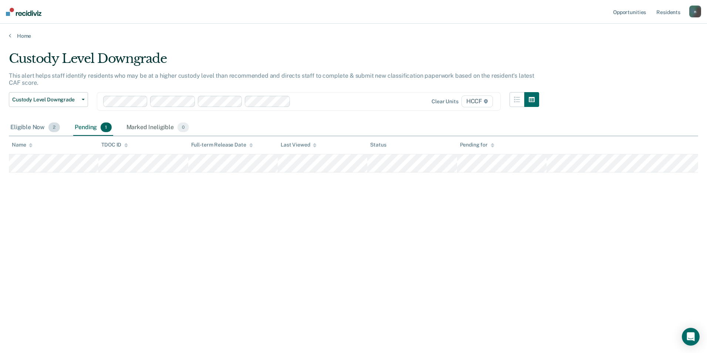
click at [30, 130] on div "Eligible Now 2" at bounding box center [35, 127] width 53 height 16
